Goal: Find specific page/section: Find specific page/section

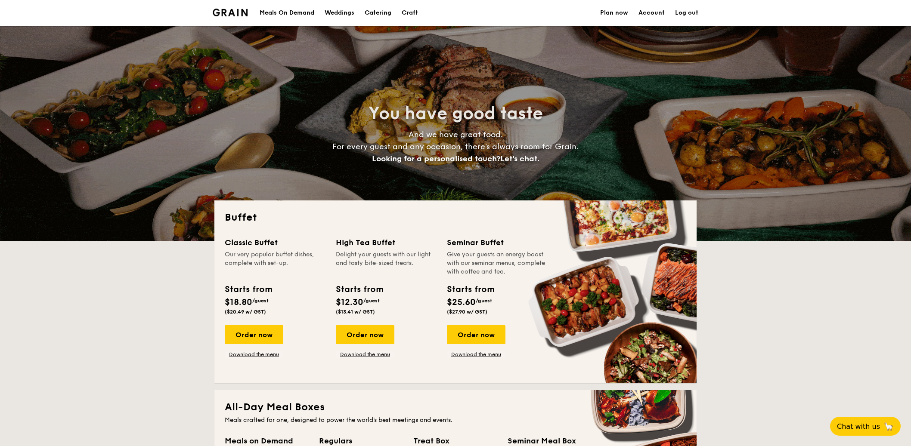
select select
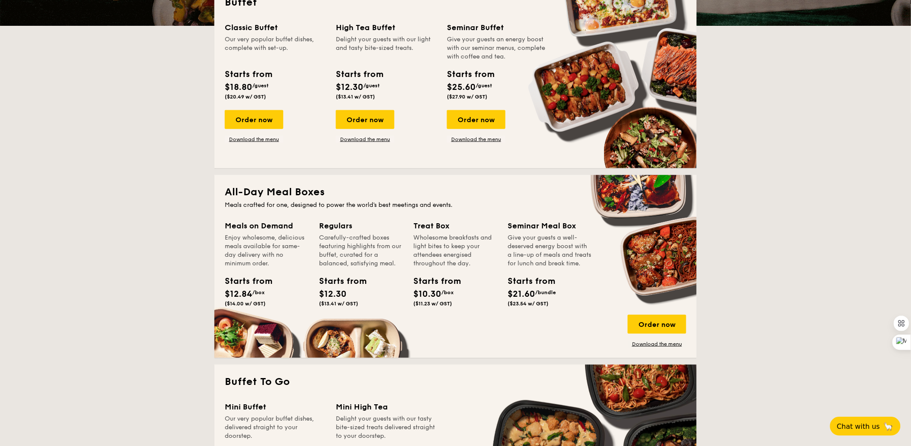
scroll to position [66, 0]
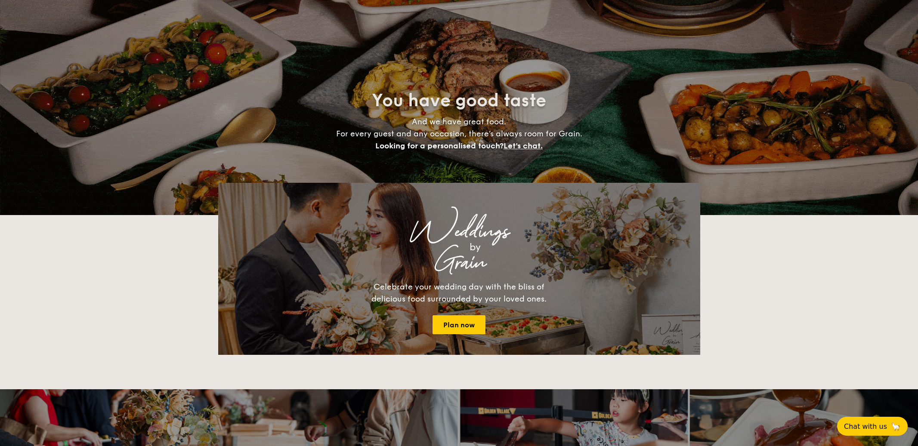
select select
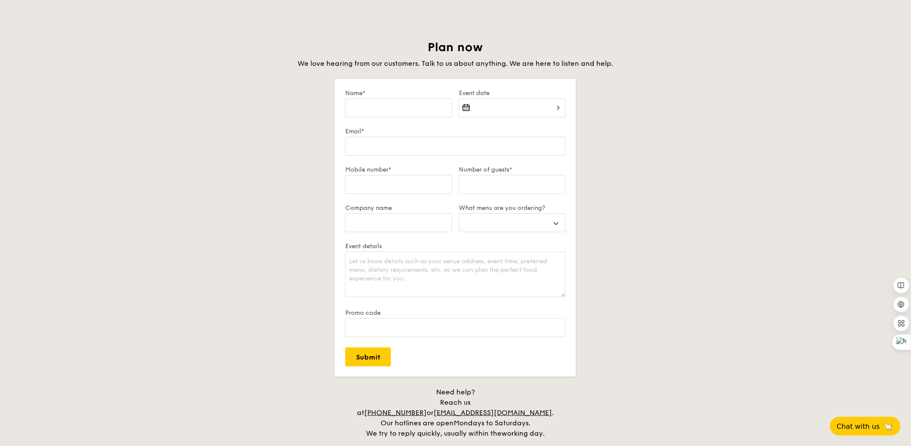
scroll to position [1715, 0]
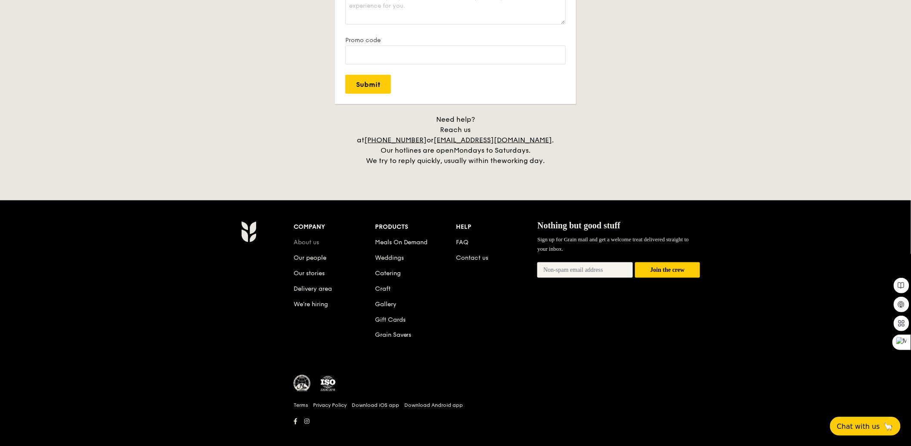
click at [305, 239] on link "About us" at bounding box center [306, 242] width 25 height 7
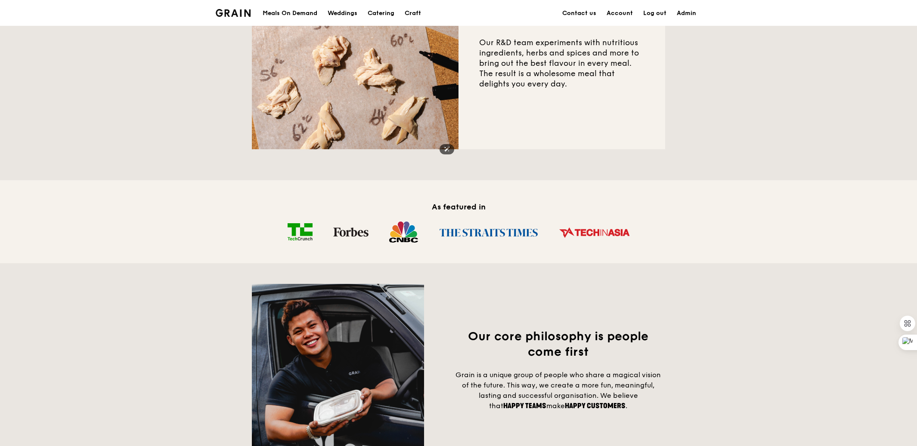
scroll to position [836, 0]
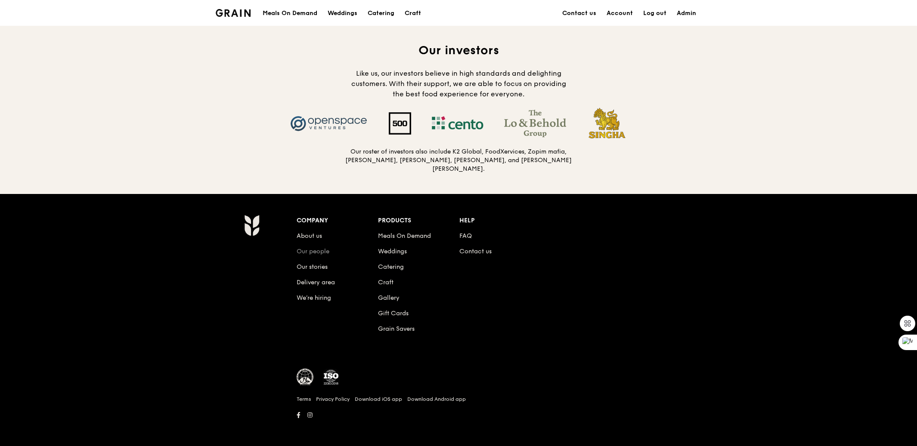
click at [325, 253] on link "Our people" at bounding box center [313, 251] width 33 height 7
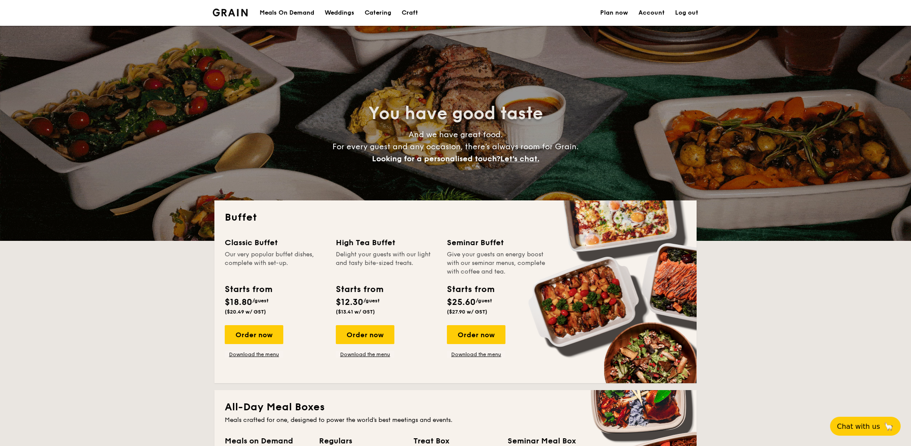
select select
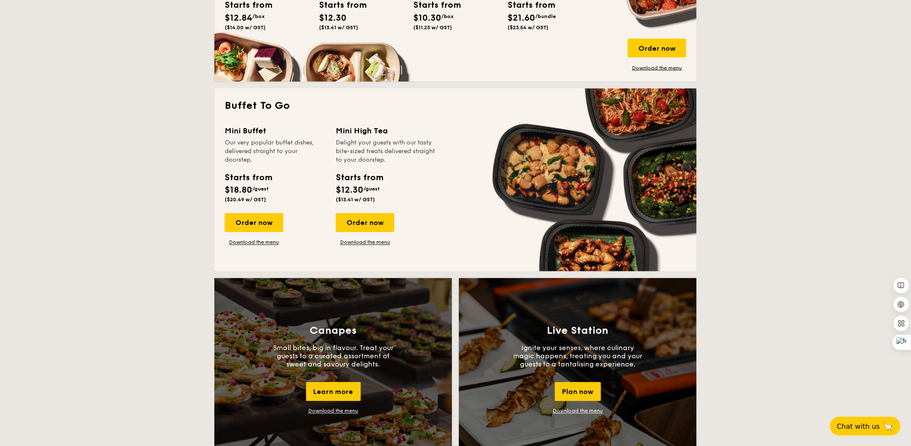
scroll to position [493, 0]
